Goal: Complete application form: Complete application form

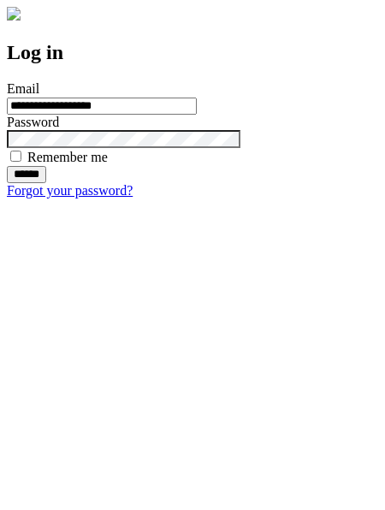
type input "**********"
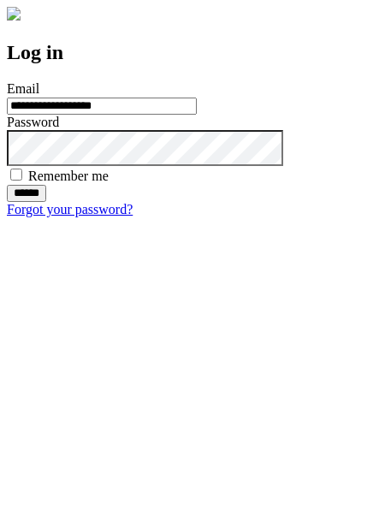
click at [46, 202] on input "******" at bounding box center [26, 193] width 39 height 17
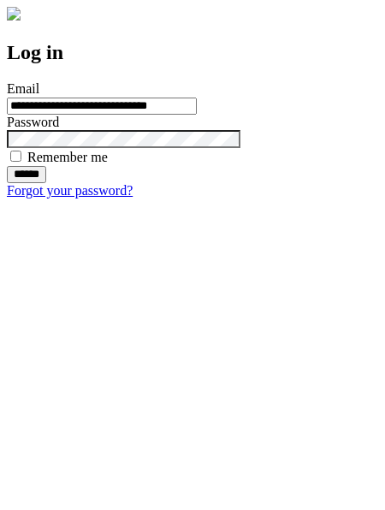
type input "**********"
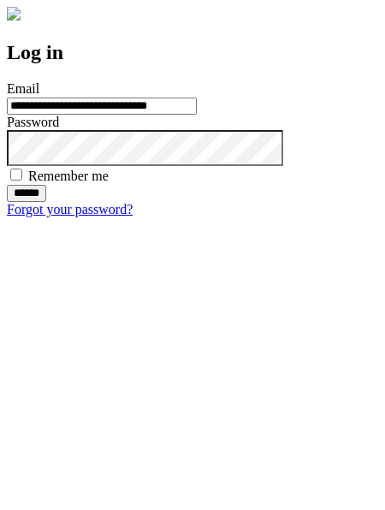
click at [46, 202] on input "******" at bounding box center [26, 193] width 39 height 17
